Goal: Information Seeking & Learning: Learn about a topic

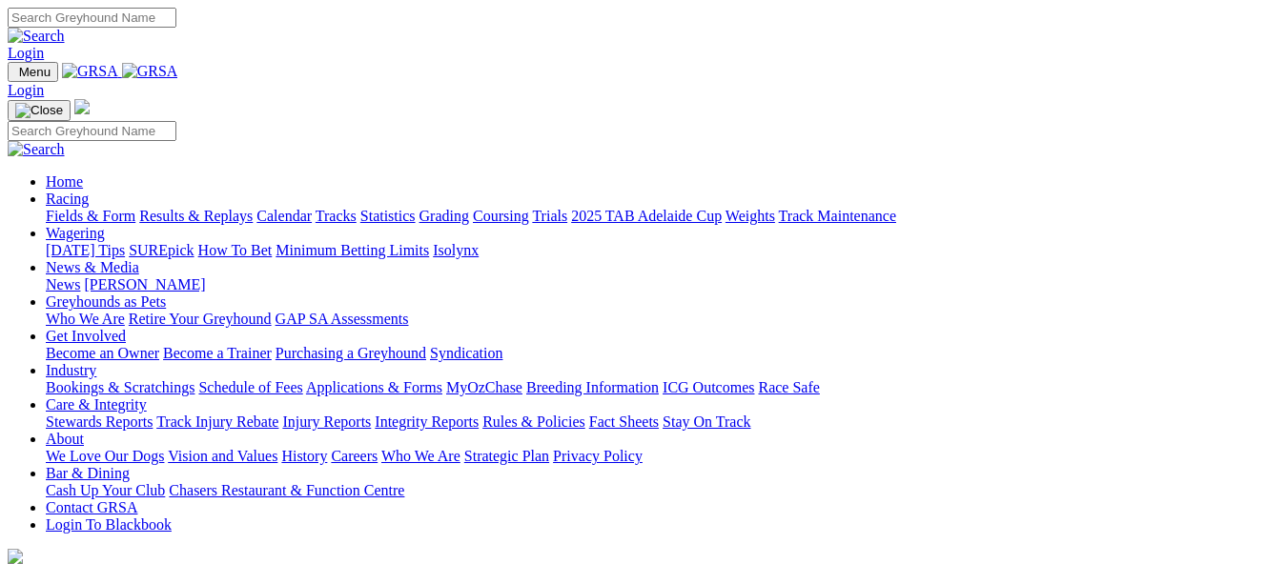
click at [253, 208] on link "Results & Replays" at bounding box center [195, 216] width 113 height 16
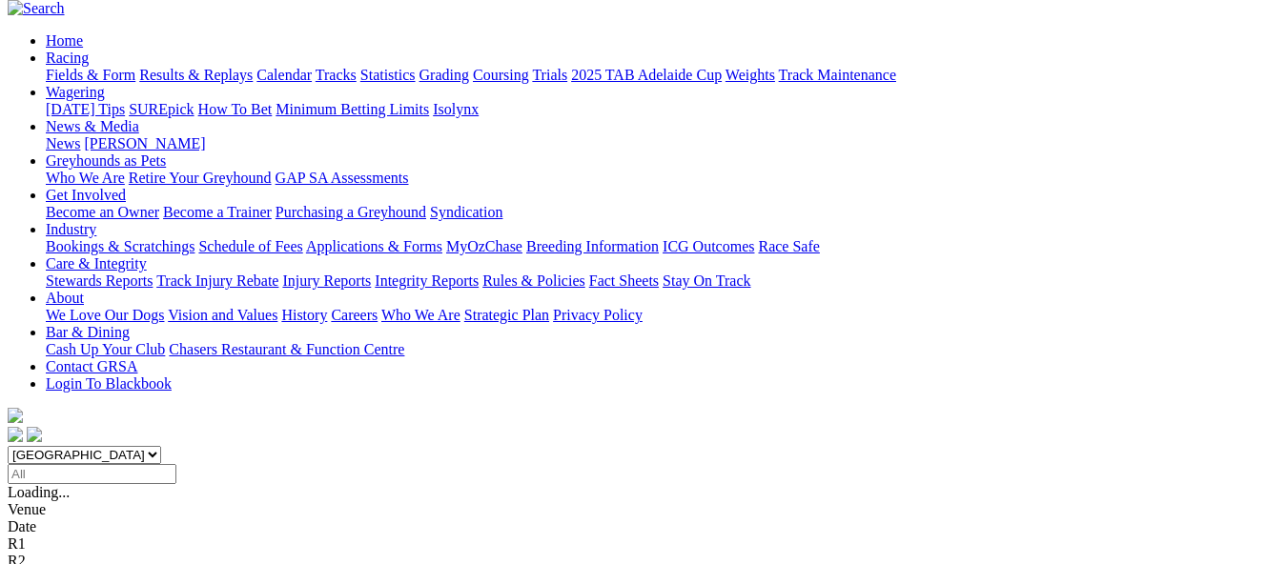
scroll to position [191, 0]
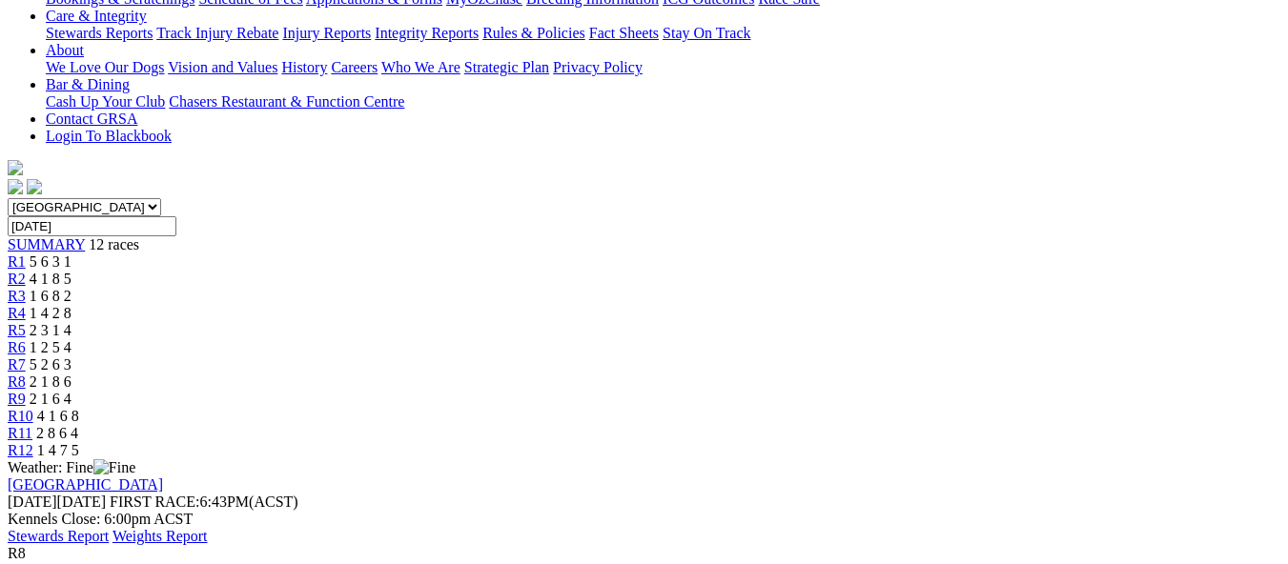
scroll to position [381, 0]
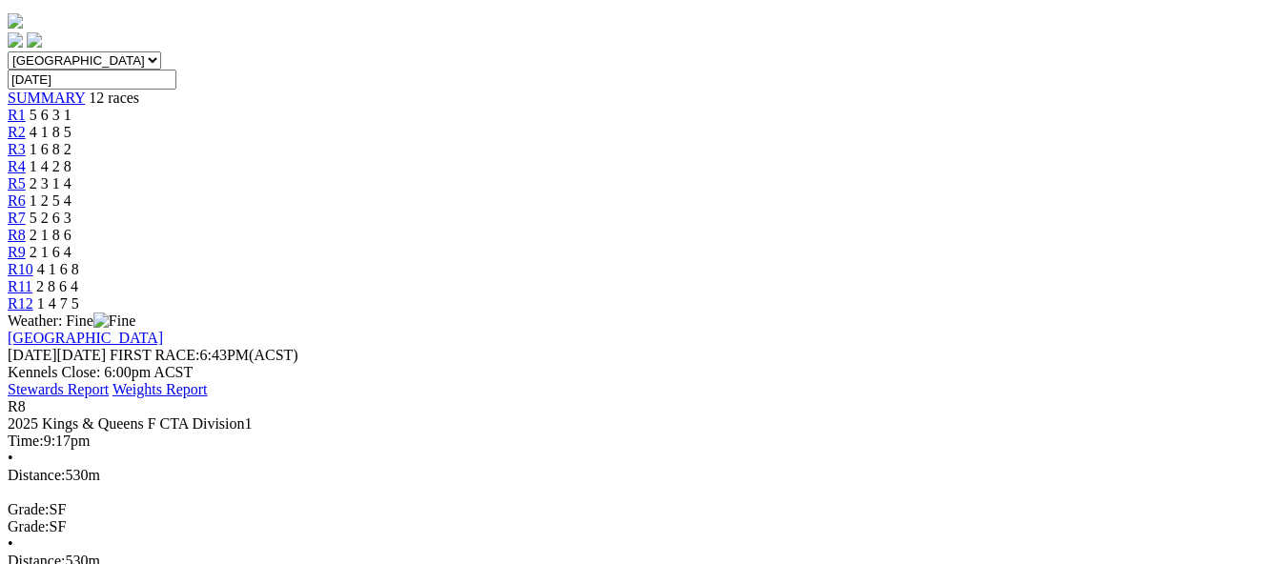
scroll to position [572, 0]
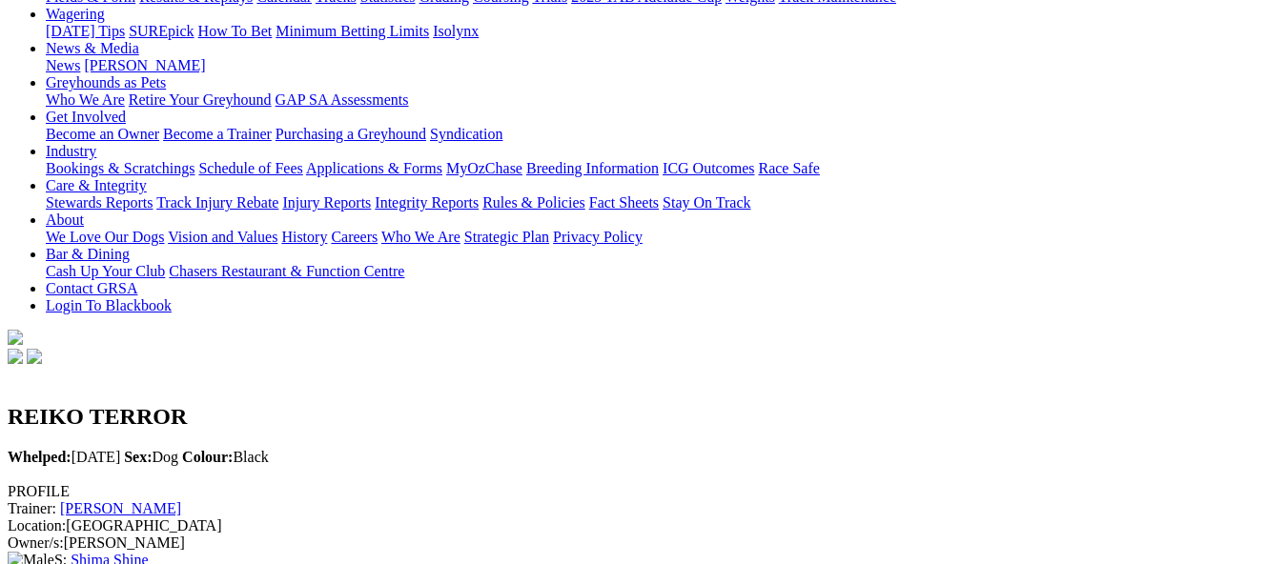
scroll to position [286, 0]
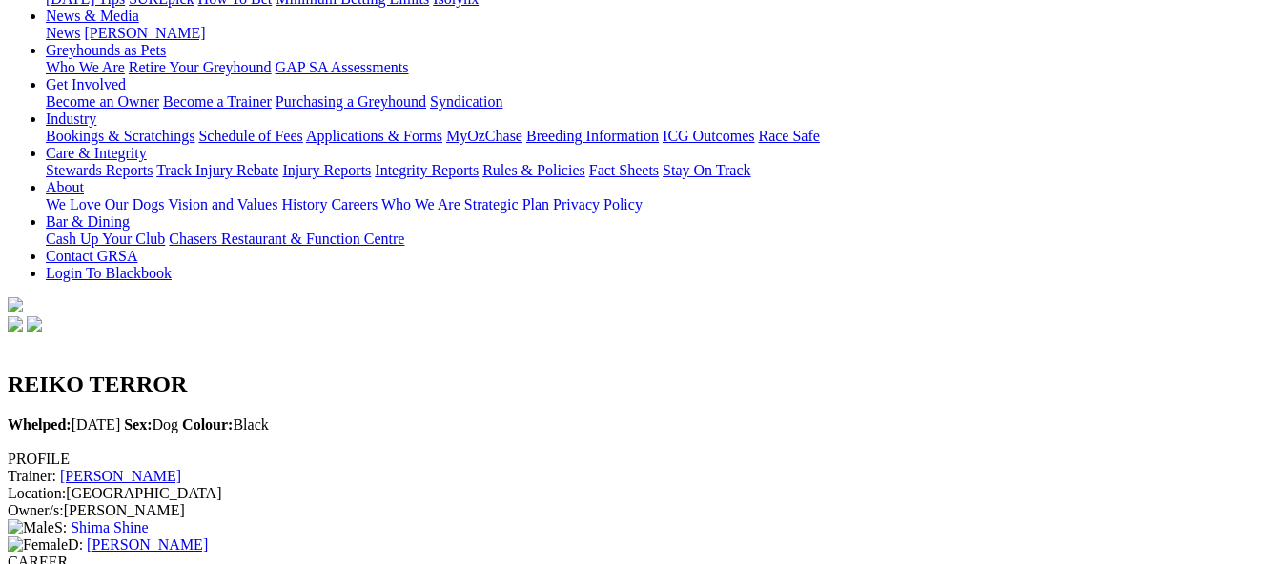
click at [181, 468] on link "Paul Bodsworth" at bounding box center [120, 476] width 121 height 16
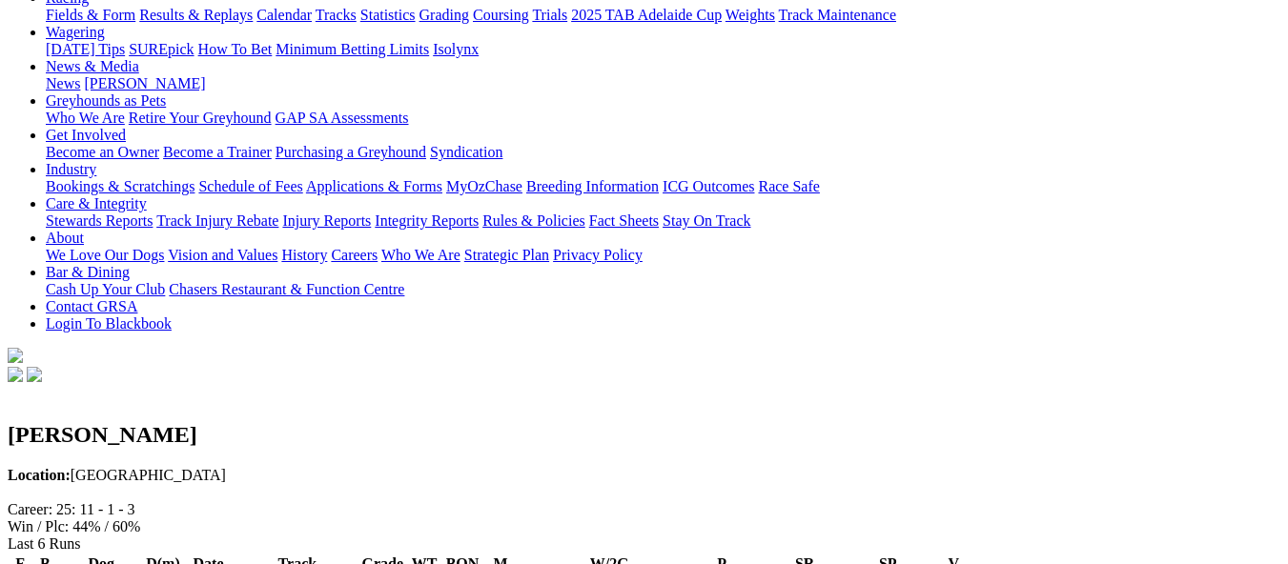
scroll to position [95, 0]
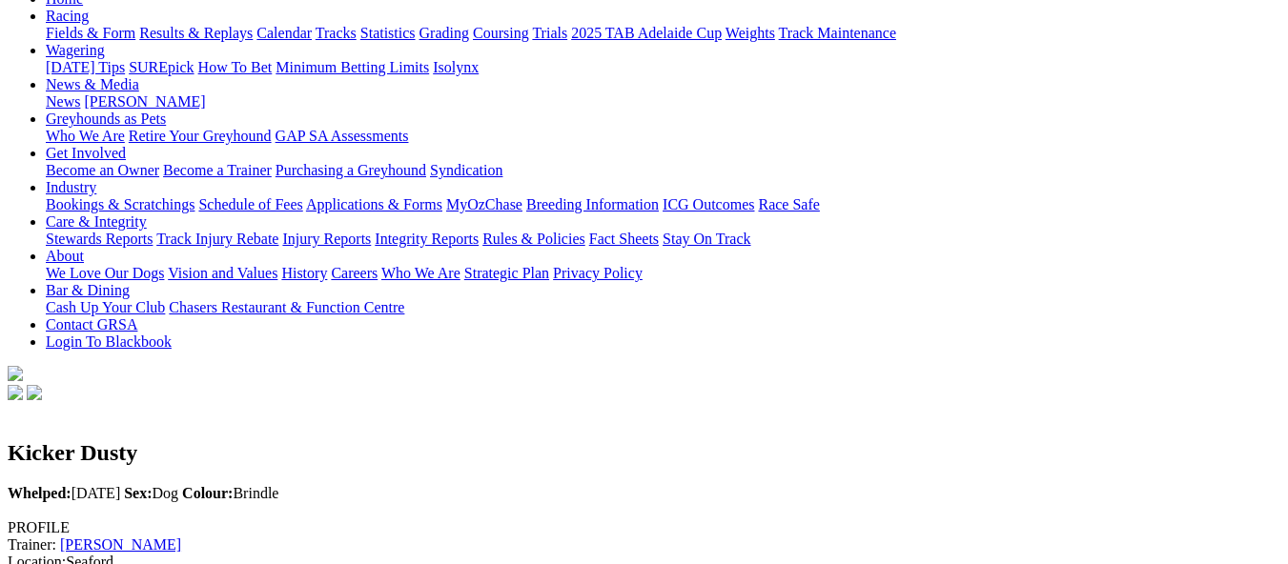
scroll to position [191, 0]
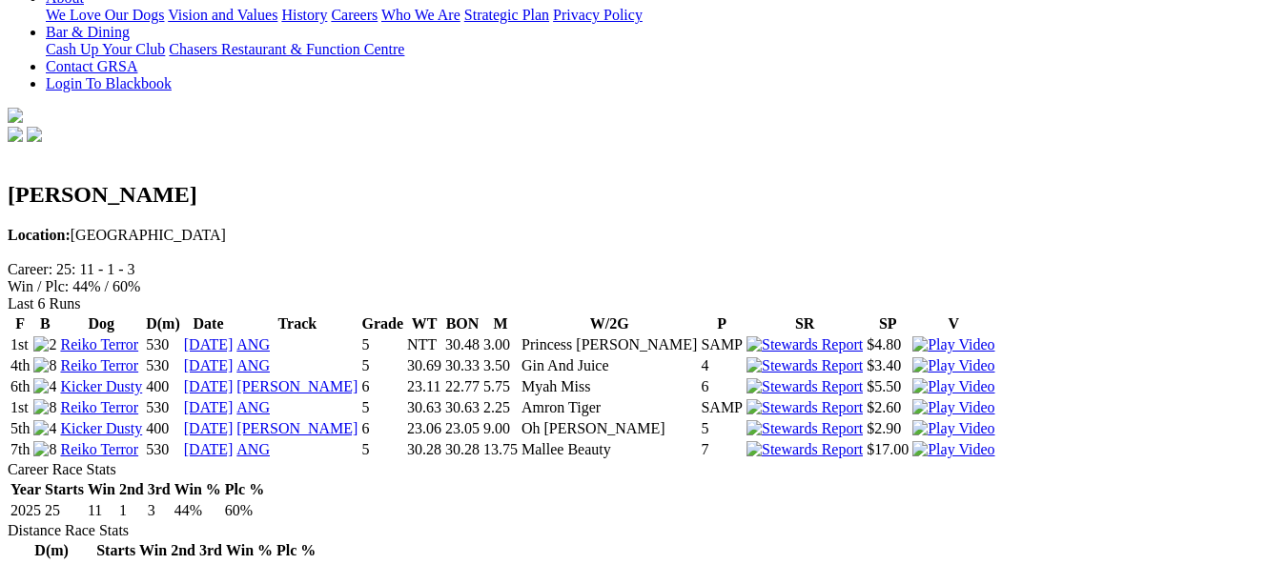
scroll to position [523, 0]
